Goal: Information Seeking & Learning: Learn about a topic

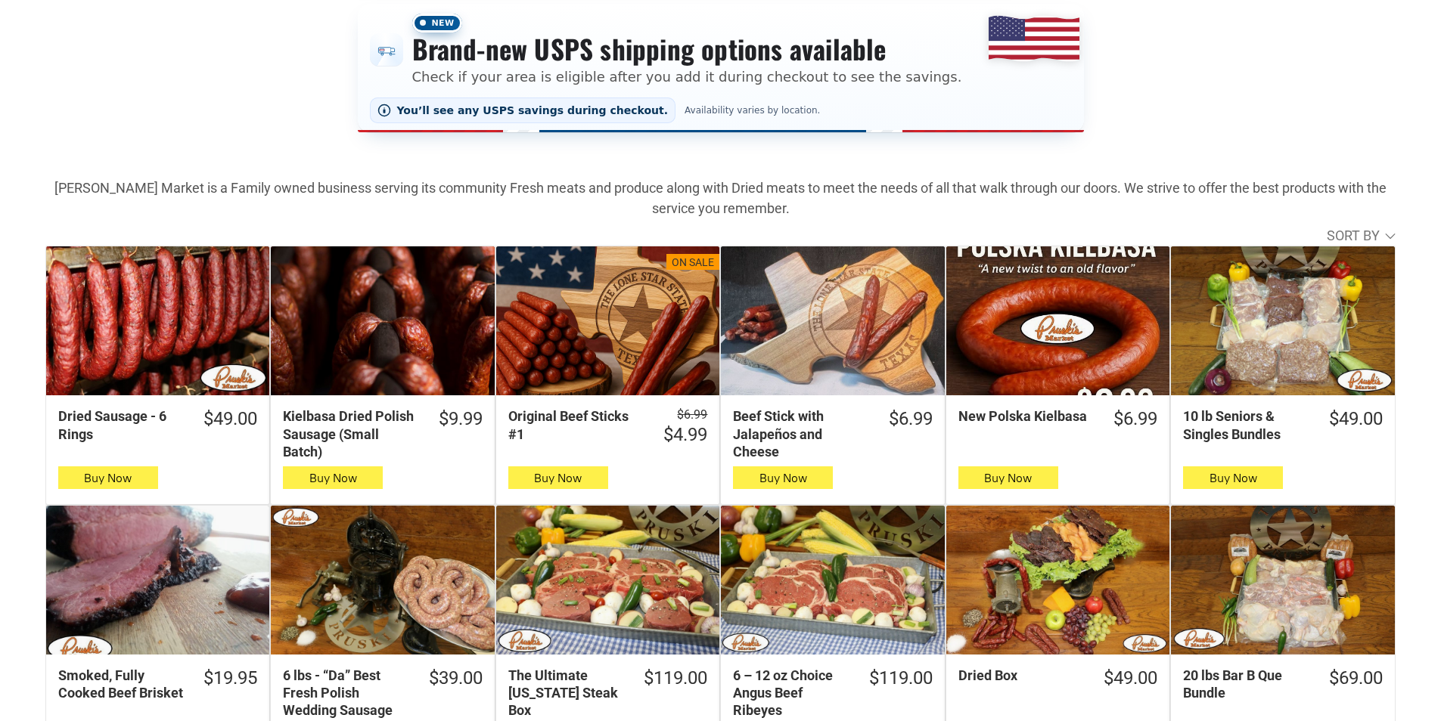
scroll to position [302, 0]
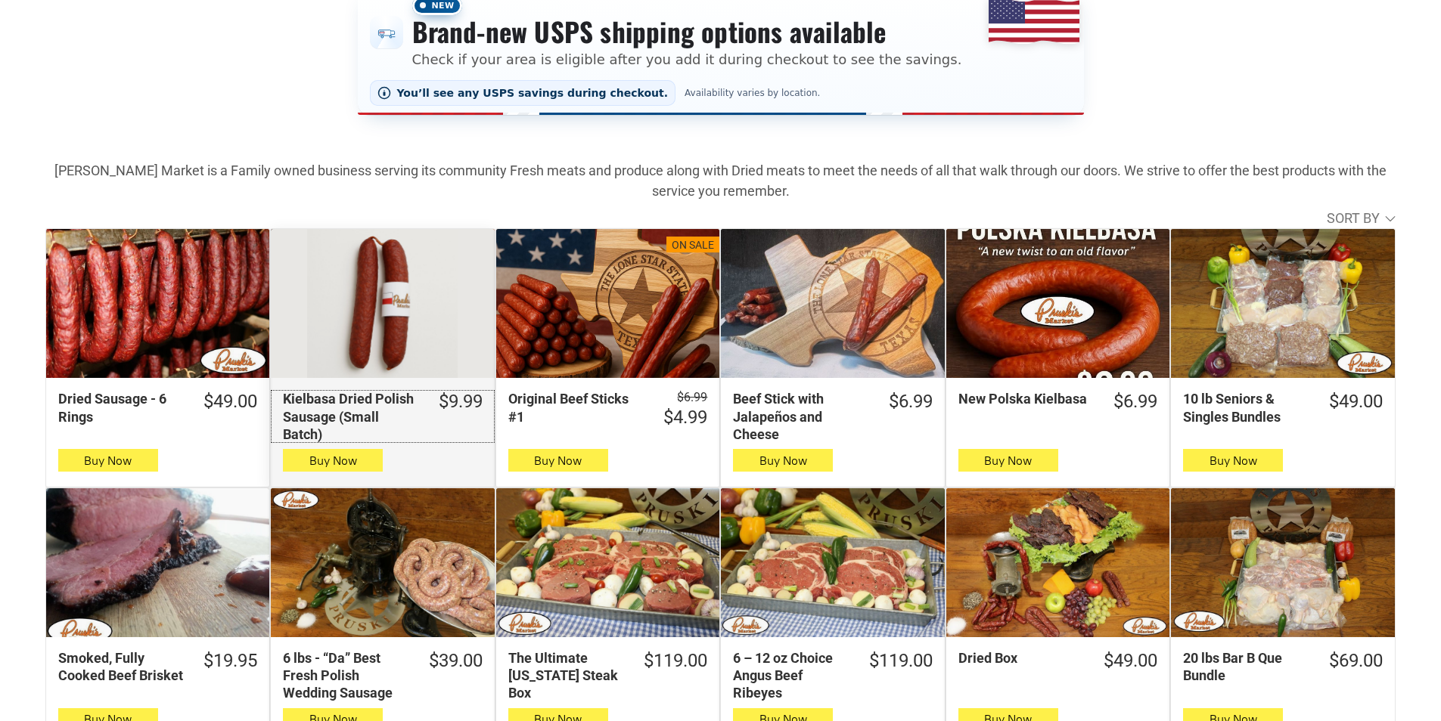
click at [395, 411] on div "Kielbasa Dried Polish Sausage (Small Batch)" at bounding box center [350, 416] width 135 height 53
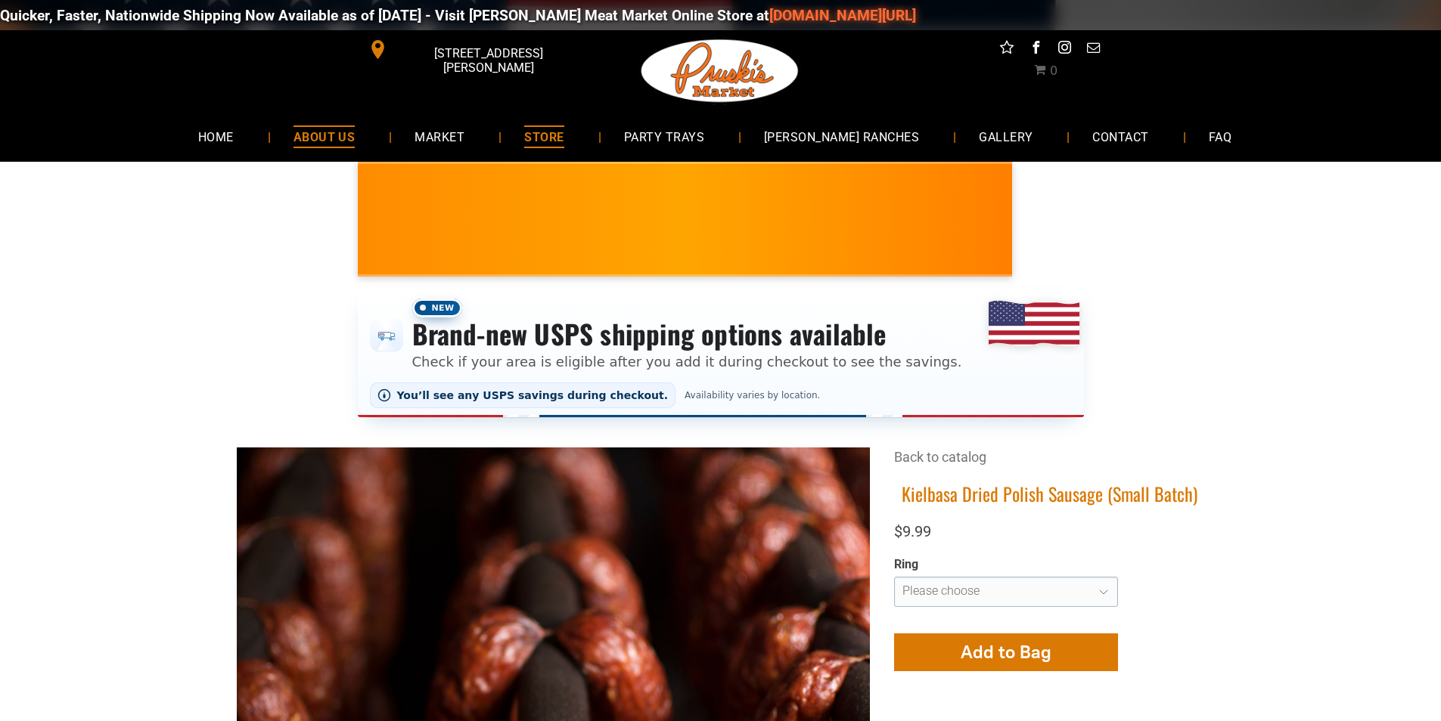
click at [307, 130] on link "ABOUT US" at bounding box center [324, 136] width 107 height 40
